Goal: Find contact information: Find contact information

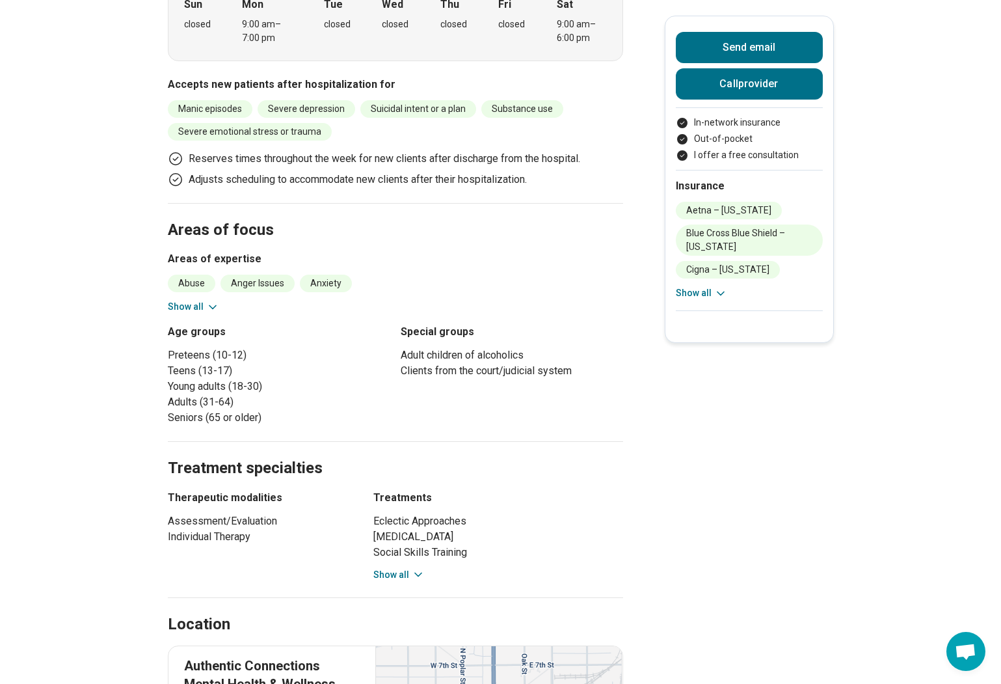
scroll to position [650, 0]
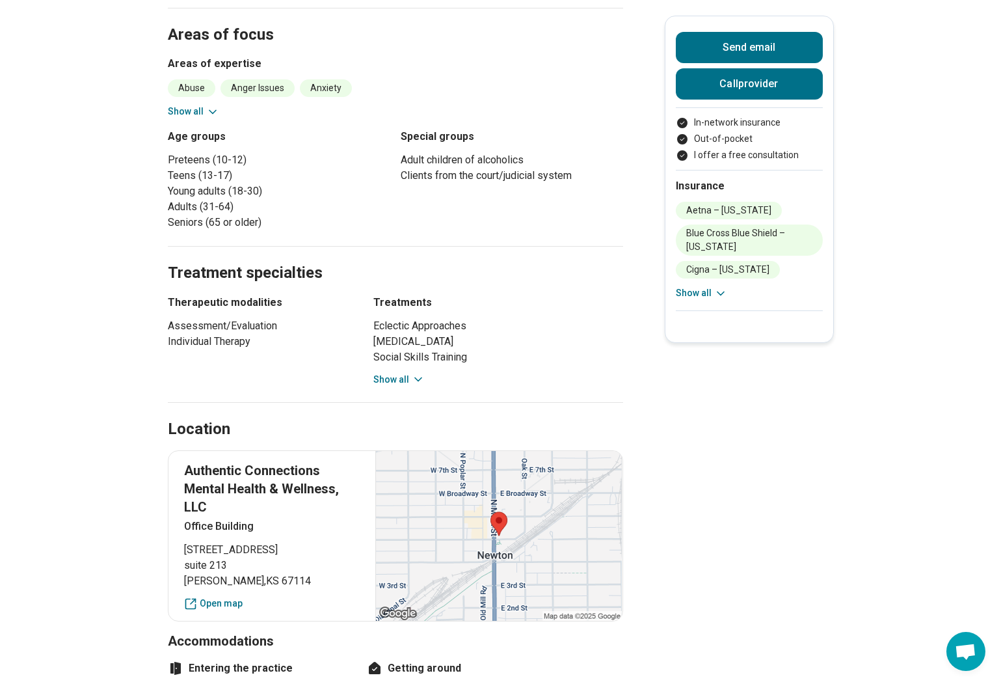
click at [689, 295] on button "Show all" at bounding box center [701, 293] width 51 height 14
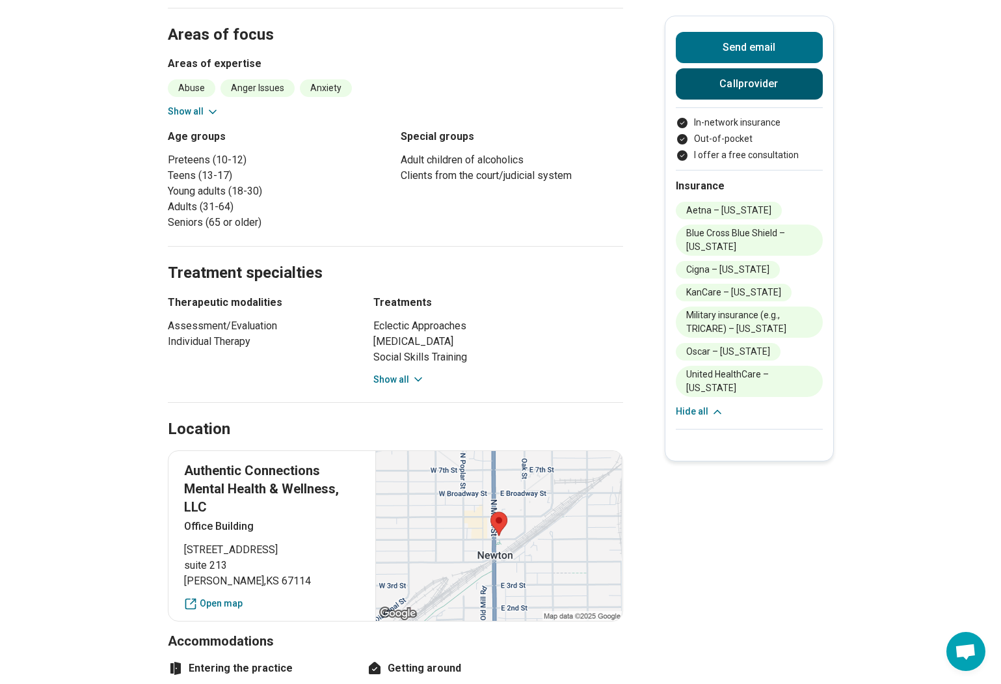
click at [731, 86] on button "Call provider" at bounding box center [749, 83] width 147 height 31
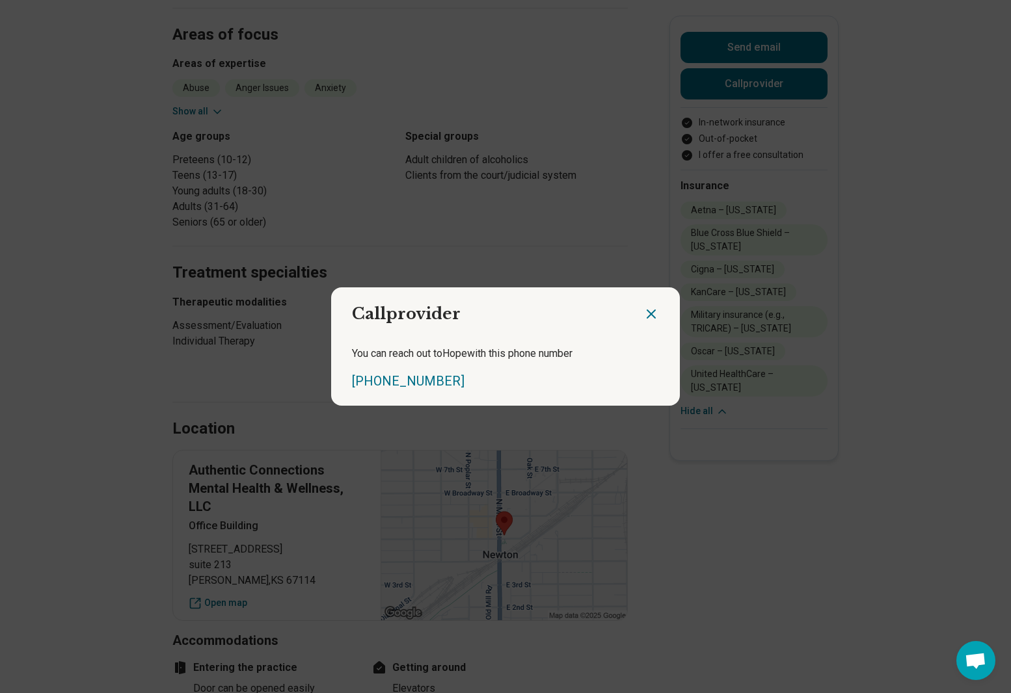
click at [644, 310] on icon "Close dialog" at bounding box center [651, 314] width 16 height 16
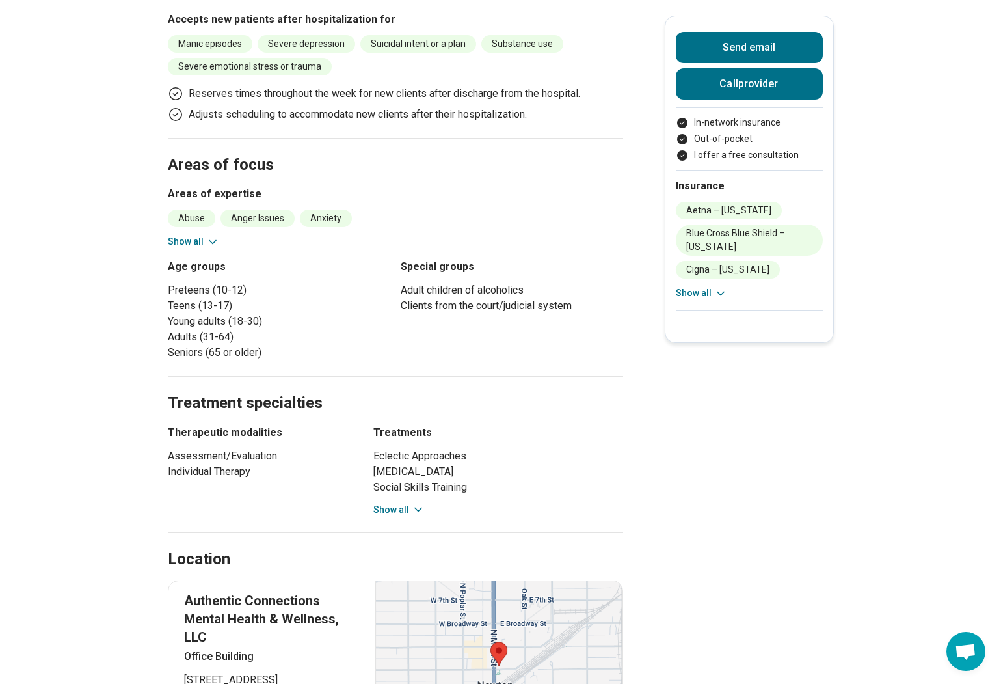
scroll to position [846, 0]
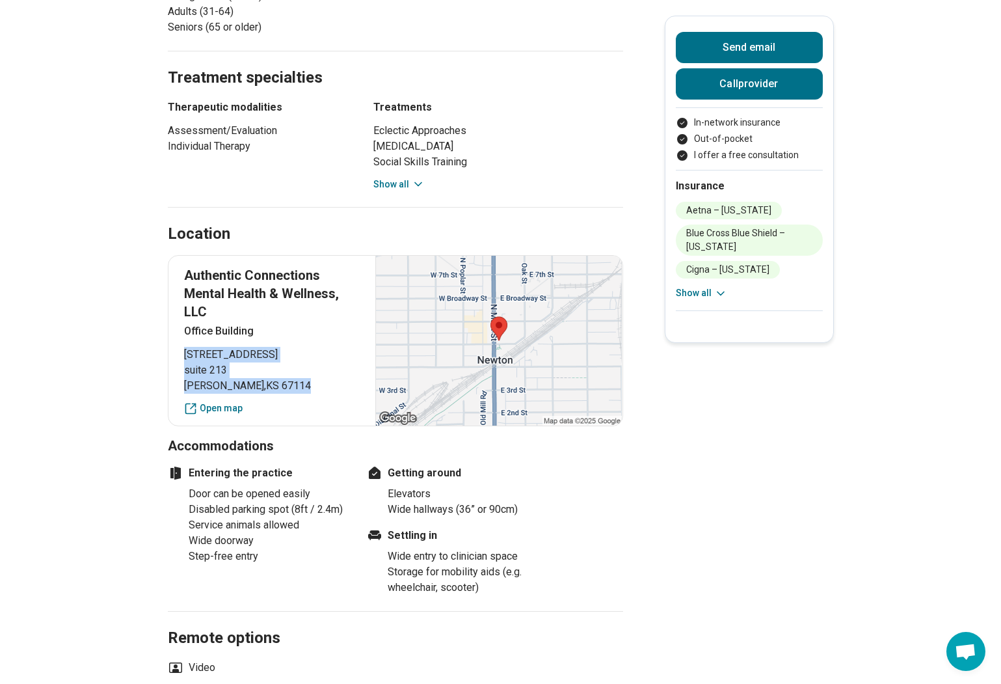
drag, startPoint x: 275, startPoint y: 371, endPoint x: 189, endPoint y: 340, distance: 91.1
click at [189, 347] on p "[STREET_ADDRESS]" at bounding box center [272, 370] width 176 height 47
drag, startPoint x: 189, startPoint y: 340, endPoint x: 201, endPoint y: 348, distance: 14.6
copy p "[STREET_ADDRESS]"
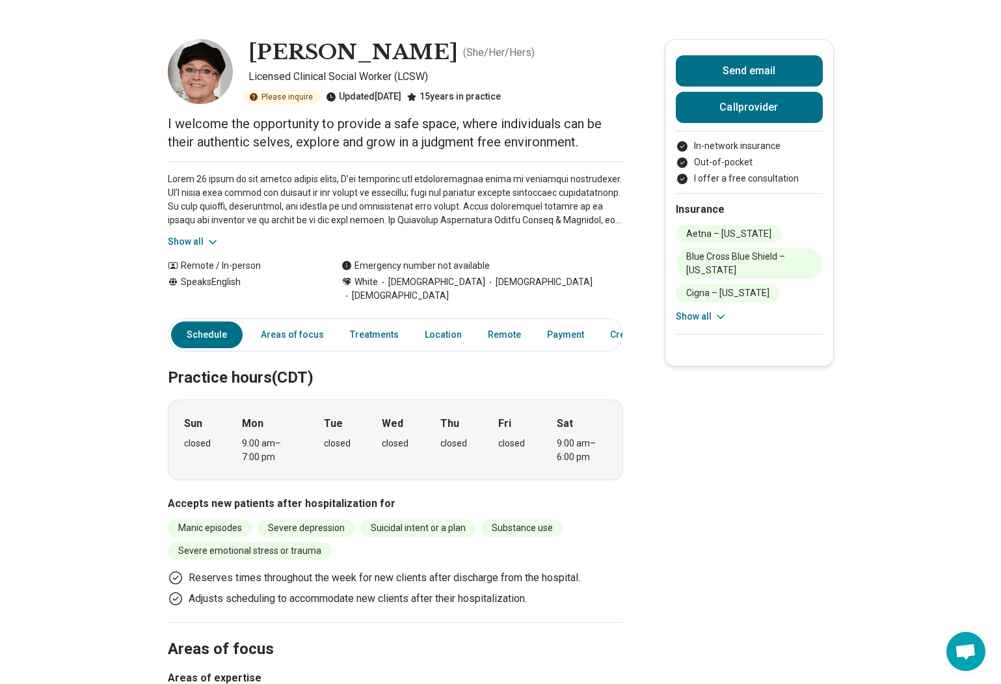
scroll to position [0, 0]
